Goal: Task Accomplishment & Management: Use online tool/utility

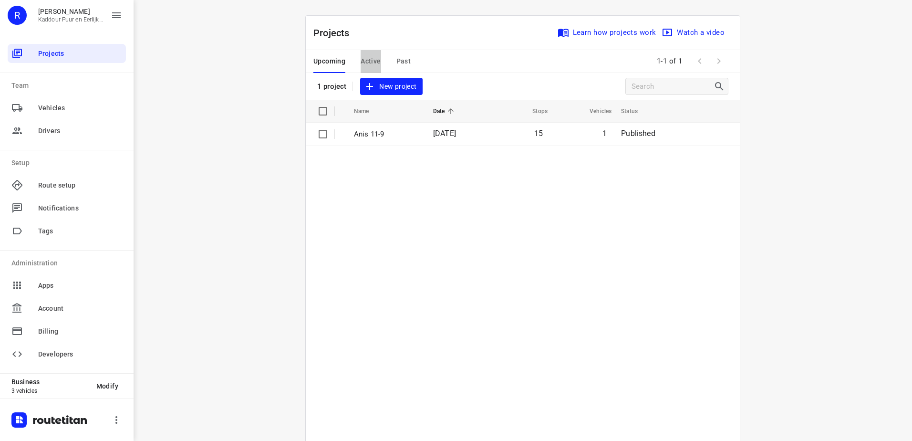
click at [362, 58] on span "Active" at bounding box center [370, 61] width 20 height 12
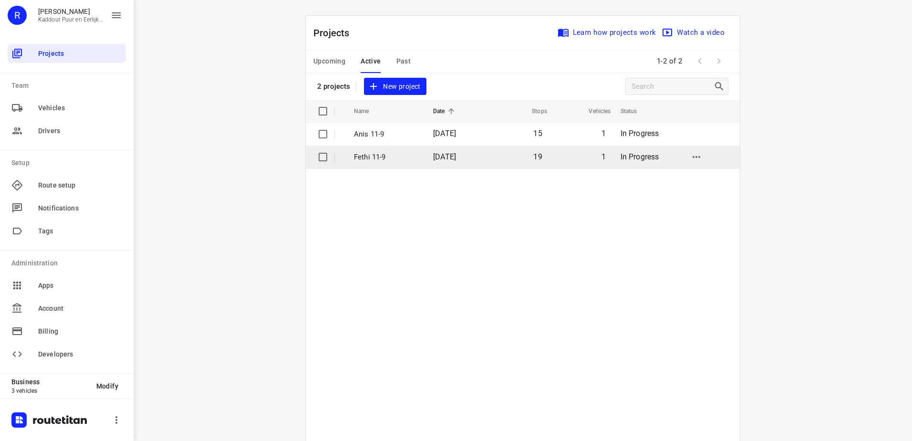
click at [394, 156] on p "Fethi 11-9" at bounding box center [386, 157] width 65 height 11
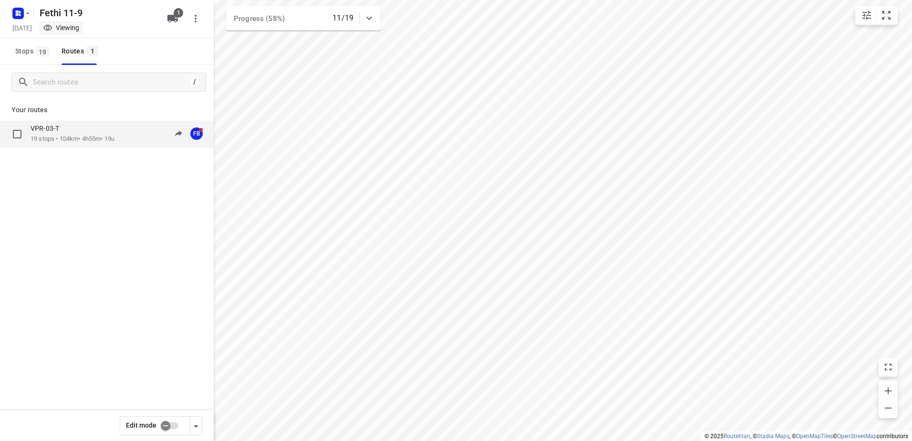
click at [88, 146] on div "VPR-03-T 19 stops • 104km • 4h55m • 19u 09:21-15:22 FB" at bounding box center [107, 134] width 214 height 27
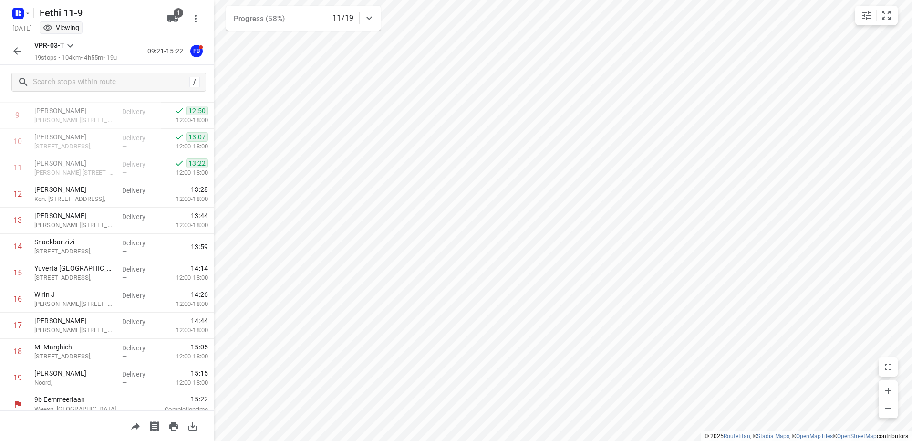
scroll to position [261, 0]
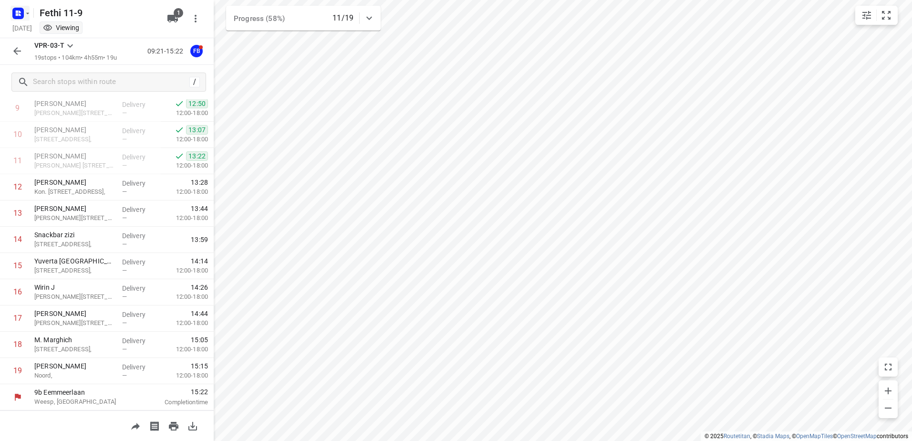
click at [16, 12] on icon "button" at bounding box center [17, 11] width 2 height 2
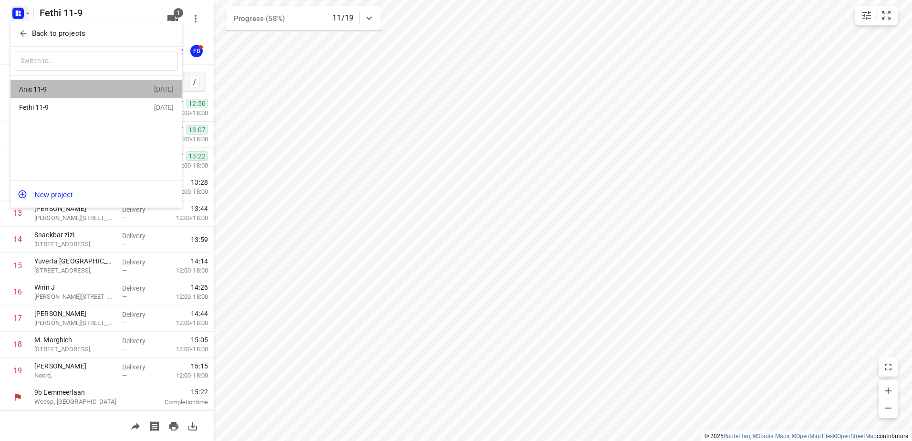
click at [62, 88] on div "Anis 11-9" at bounding box center [74, 89] width 110 height 8
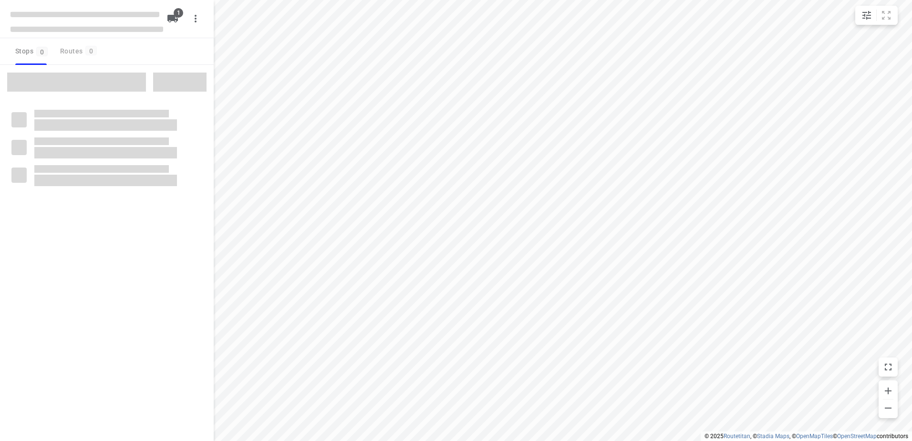
type input "distance"
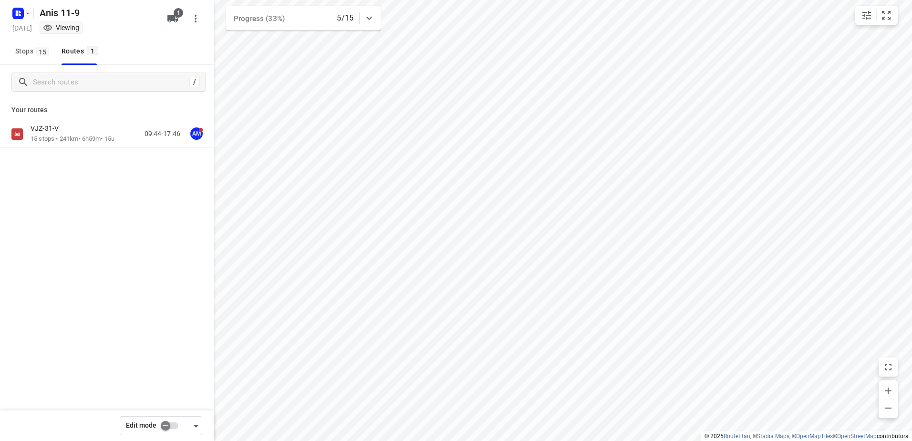
click at [96, 131] on div "VJZ-31-V" at bounding box center [73, 129] width 84 height 10
